Goal: Transaction & Acquisition: Purchase product/service

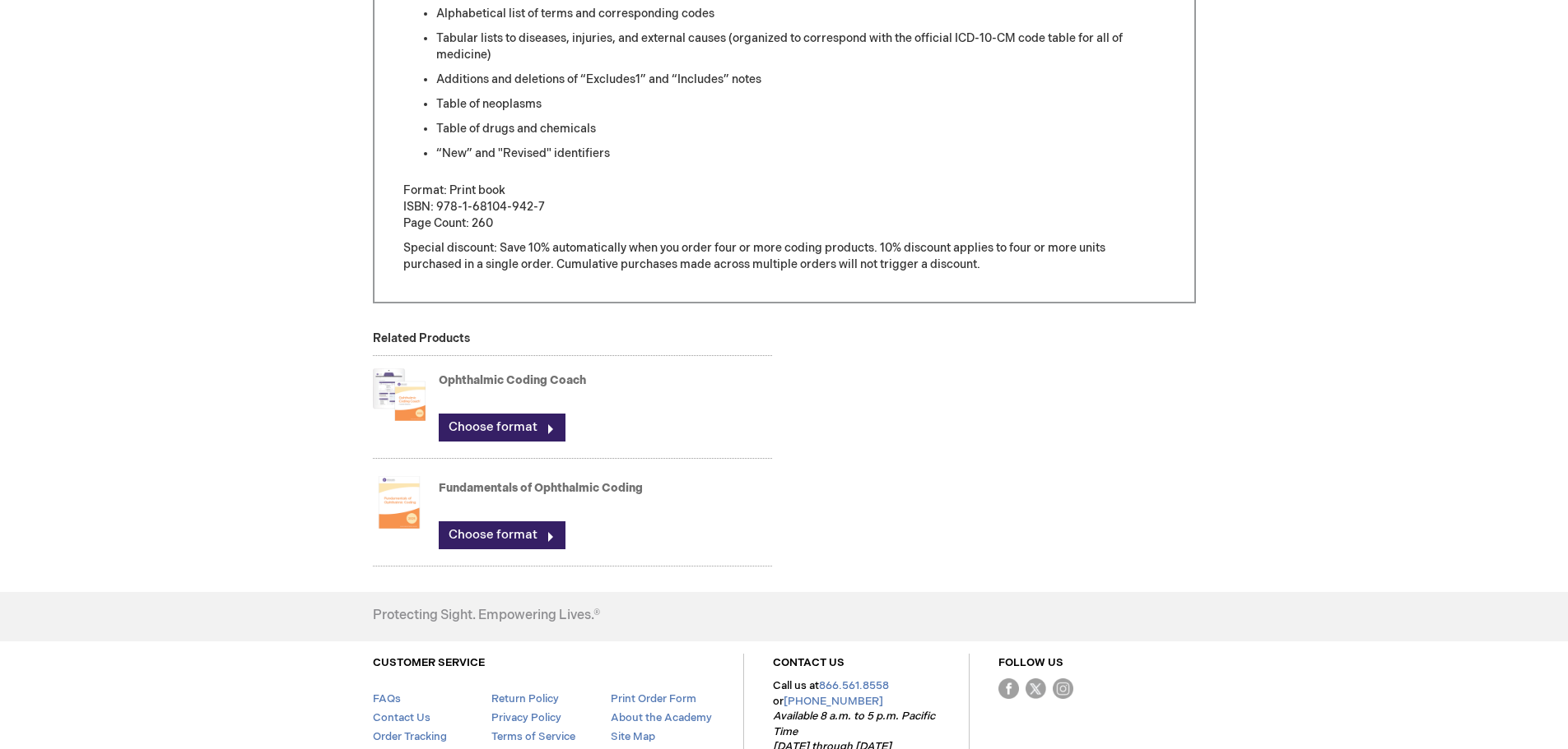
scroll to position [987, 0]
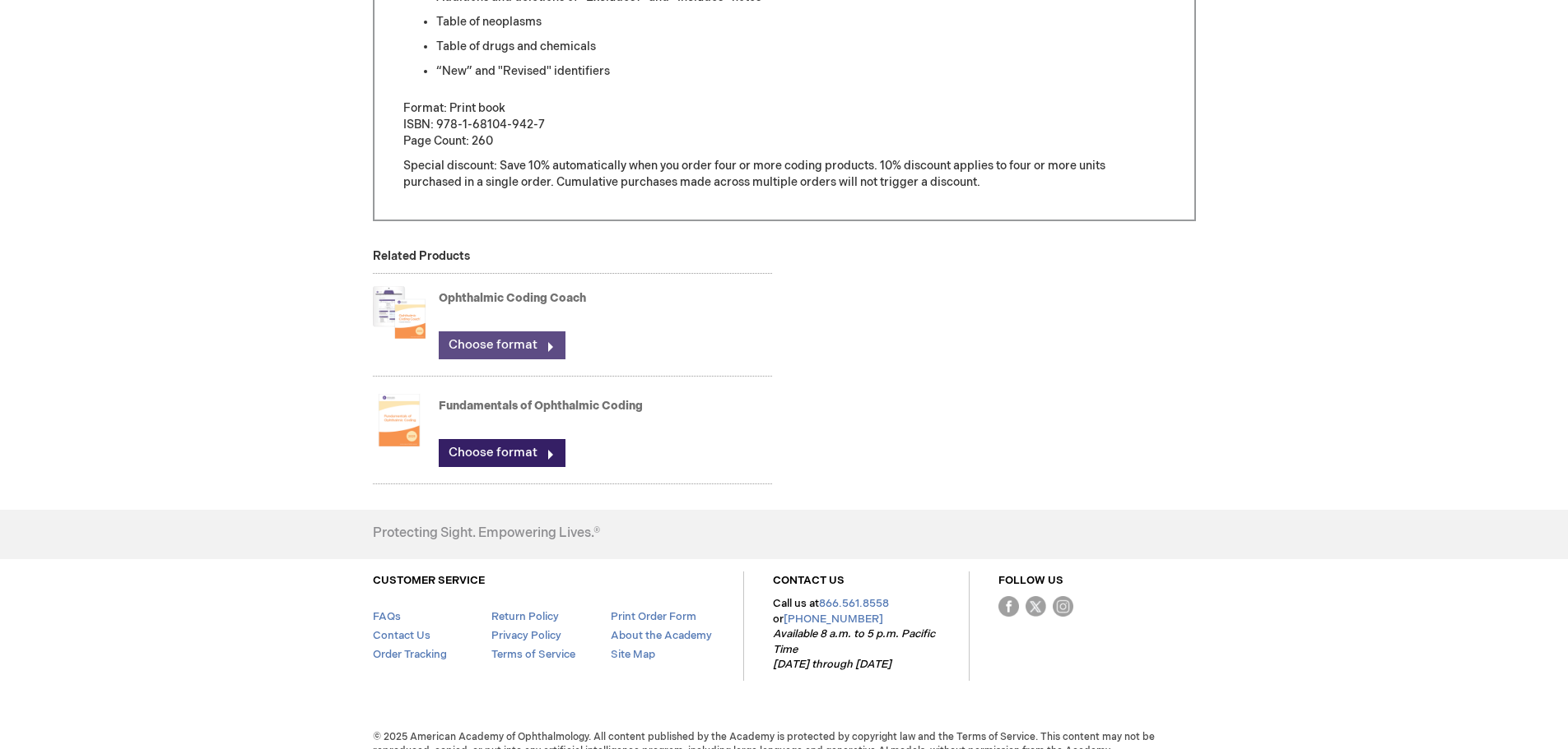
click at [491, 339] on link "Choose format" at bounding box center [502, 345] width 126 height 28
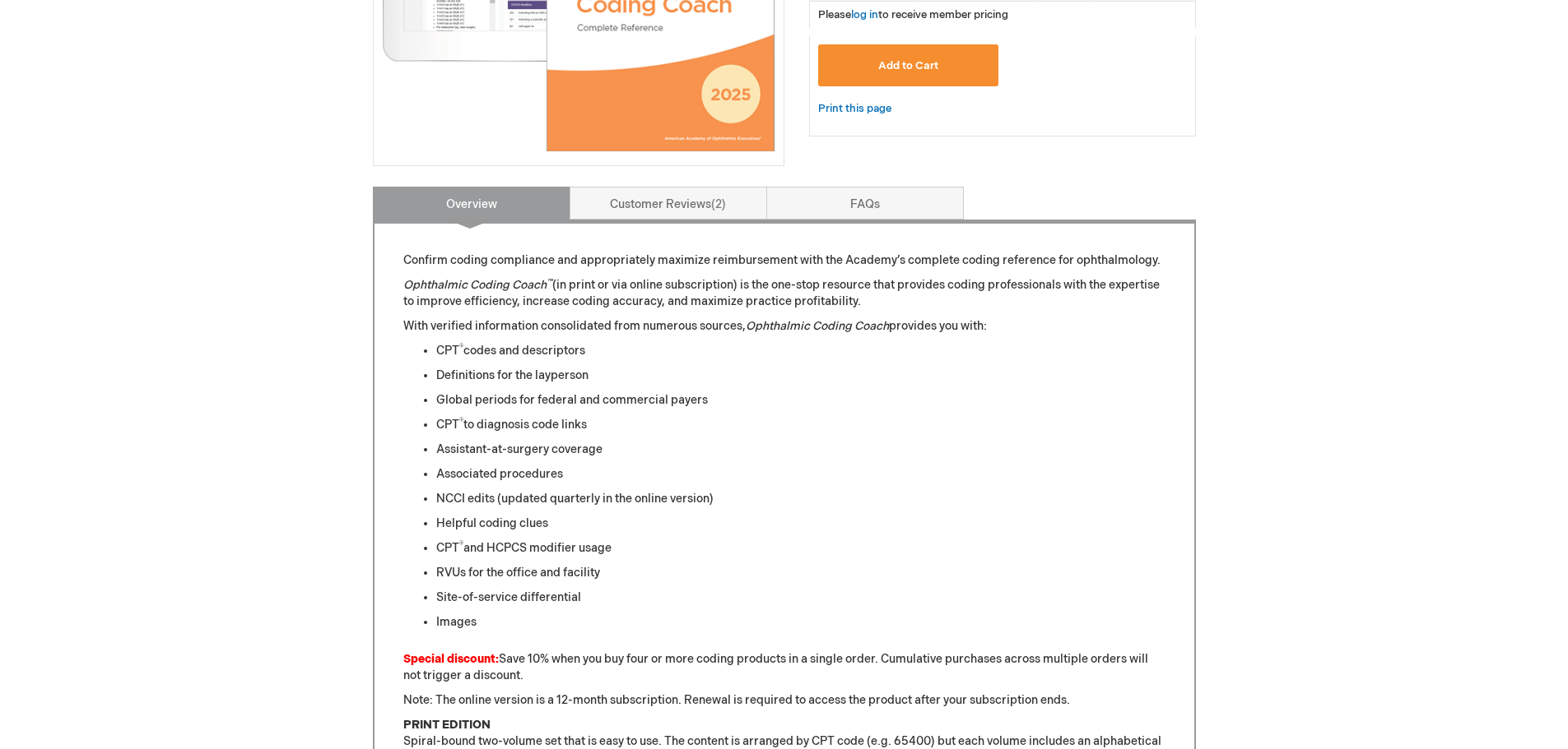
scroll to position [83, 0]
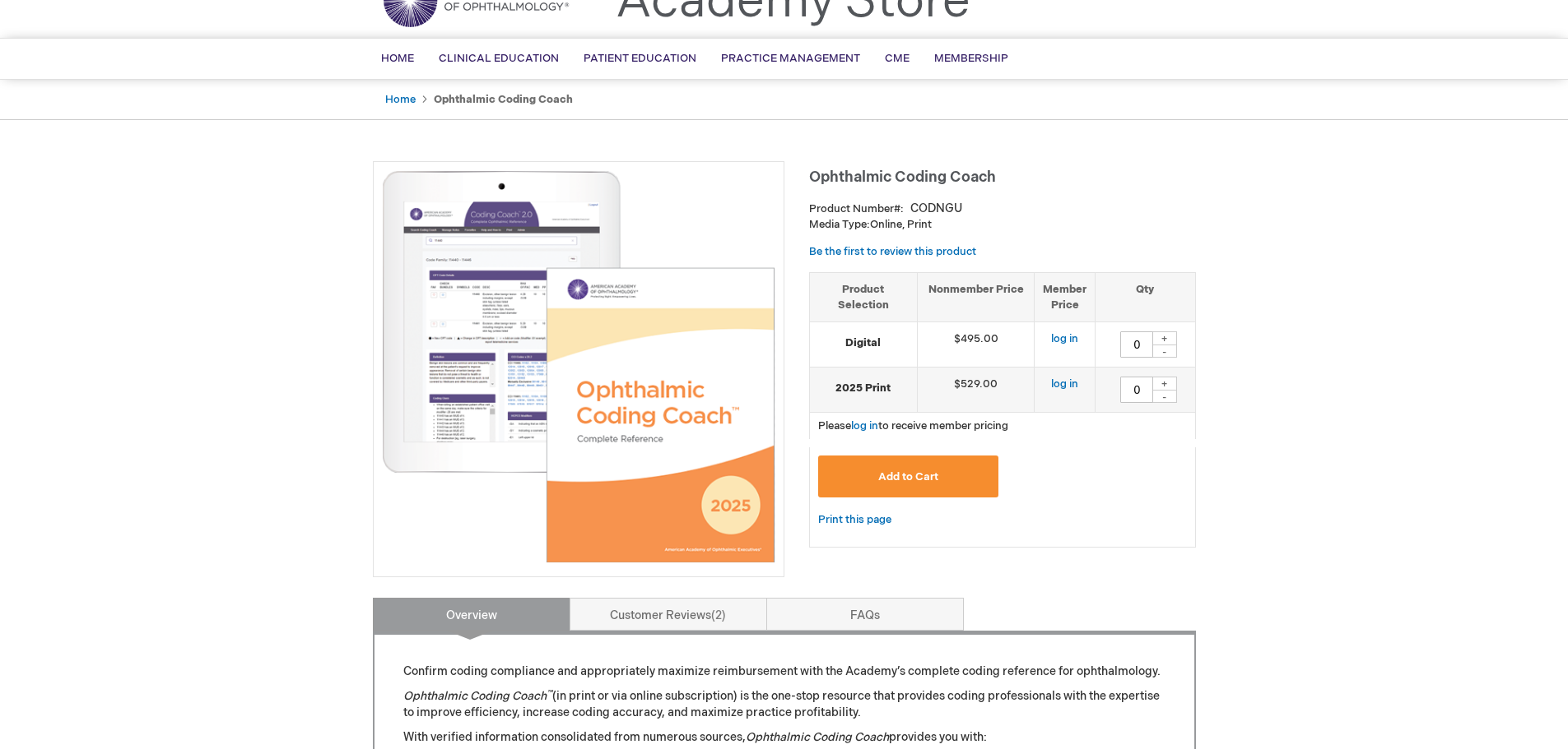
click at [521, 297] on img at bounding box center [578, 366] width 394 height 393
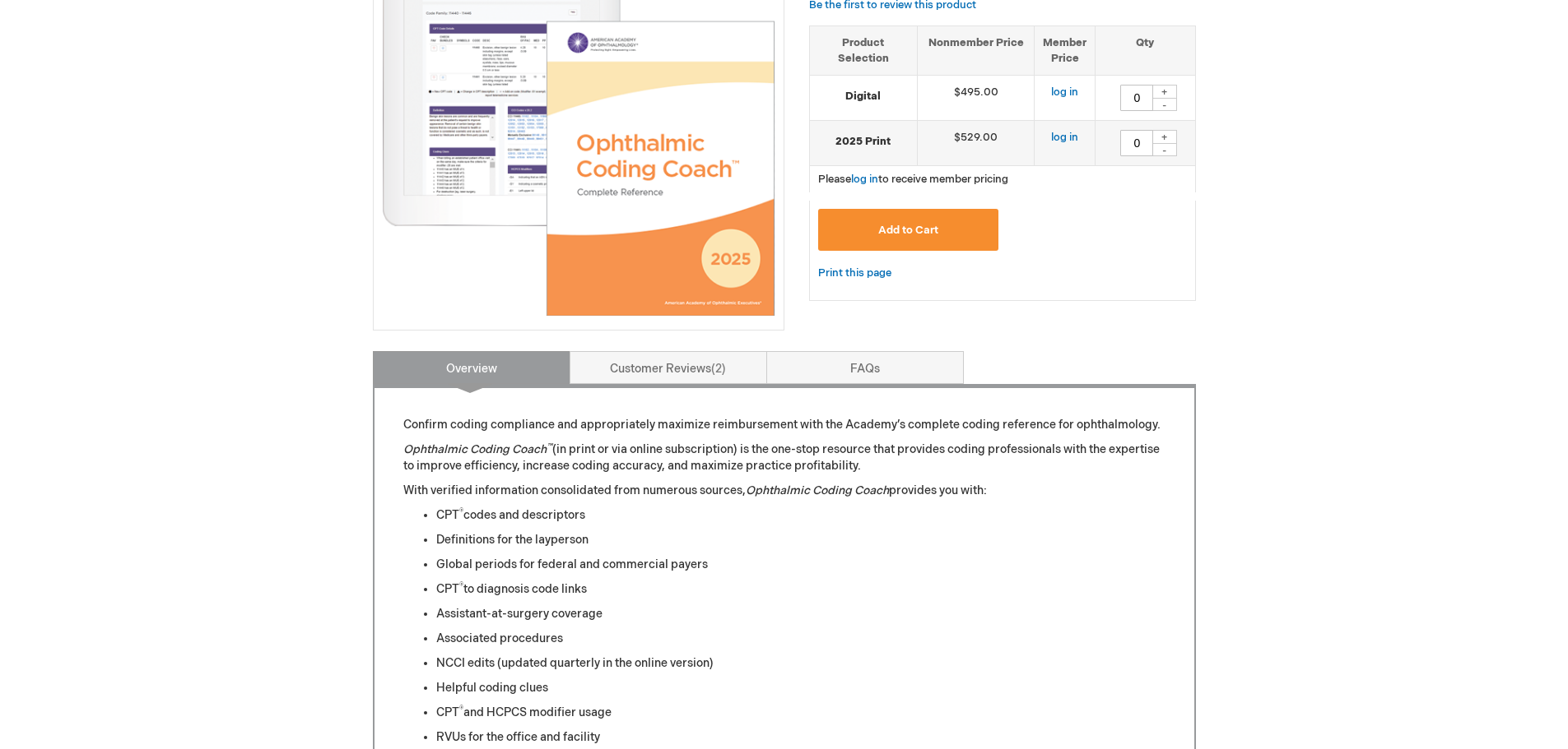
scroll to position [0, 0]
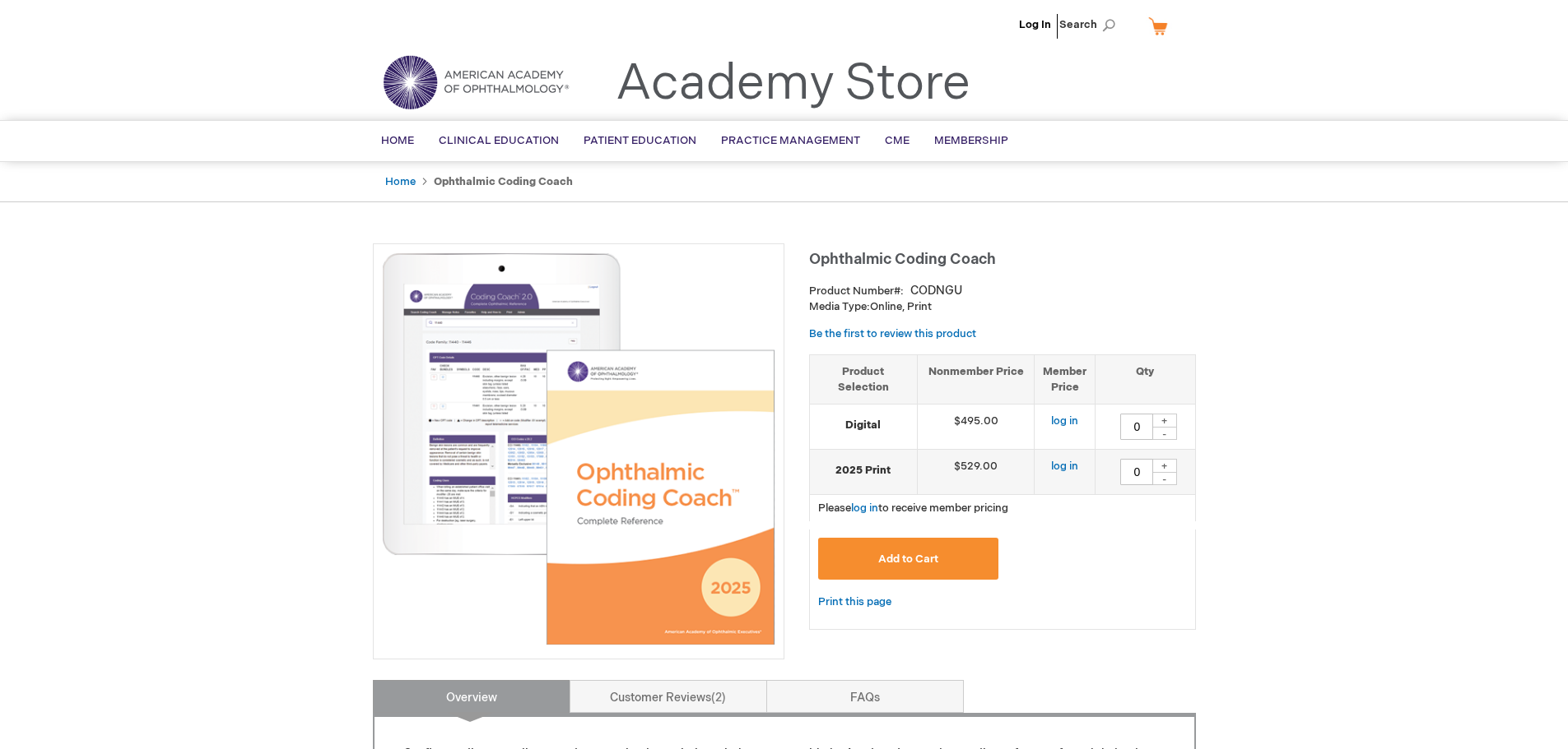
click at [1166, 465] on div "+" at bounding box center [1164, 466] width 24 height 14
click at [1164, 488] on td "1 + -" at bounding box center [1146, 473] width 99 height 45
click at [1164, 481] on div "-" at bounding box center [1164, 479] width 24 height 13
type input "0"
